Goal: Task Accomplishment & Management: Manage account settings

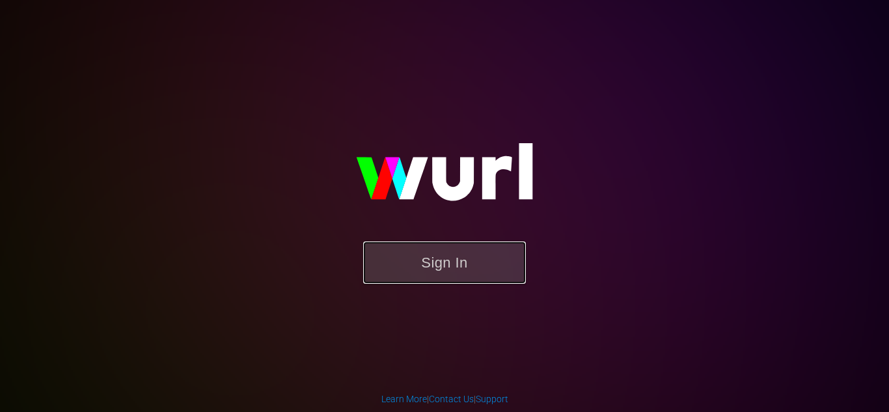
click at [442, 273] on button "Sign In" at bounding box center [444, 262] width 163 height 42
